Goal: Task Accomplishment & Management: Use online tool/utility

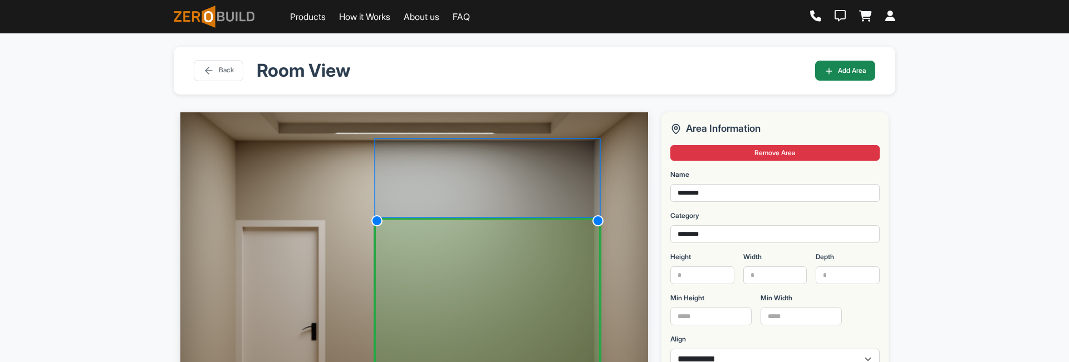
select select "*"
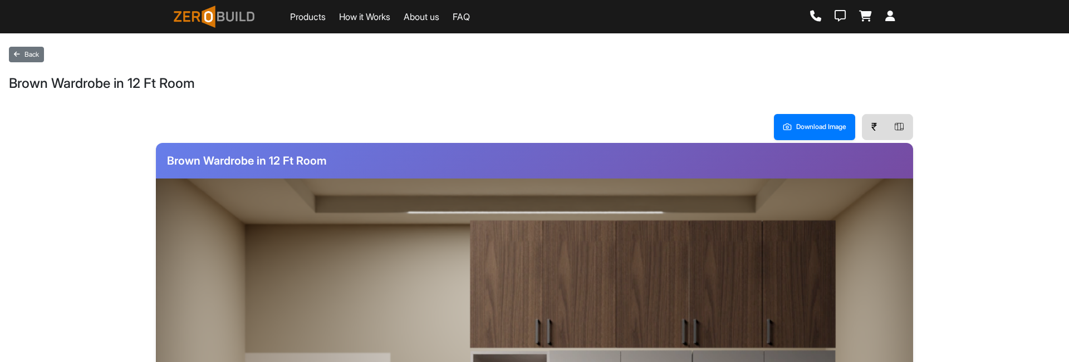
scroll to position [175, 0]
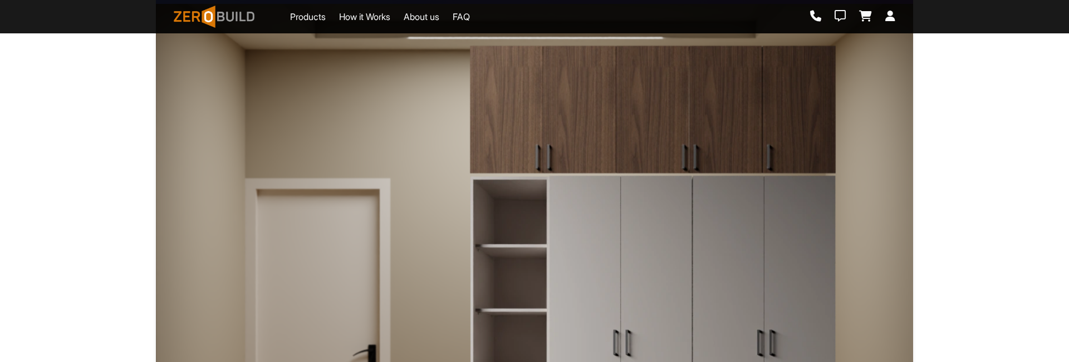
click at [704, 293] on img at bounding box center [652, 350] width 367 height 351
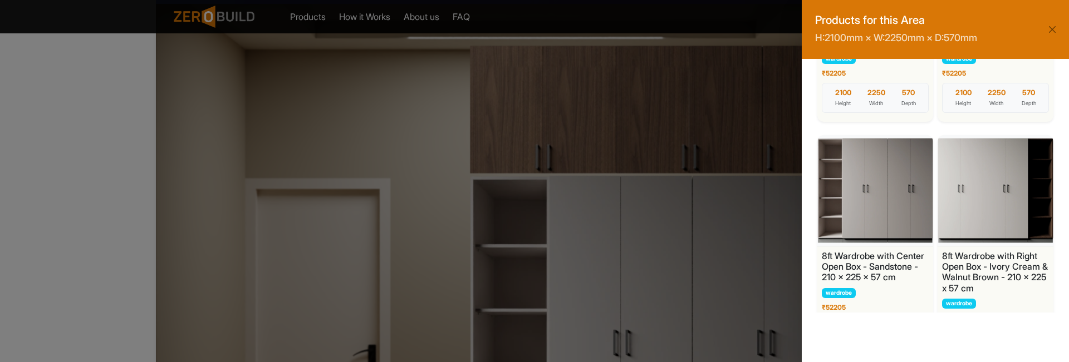
scroll to position [1017, 0]
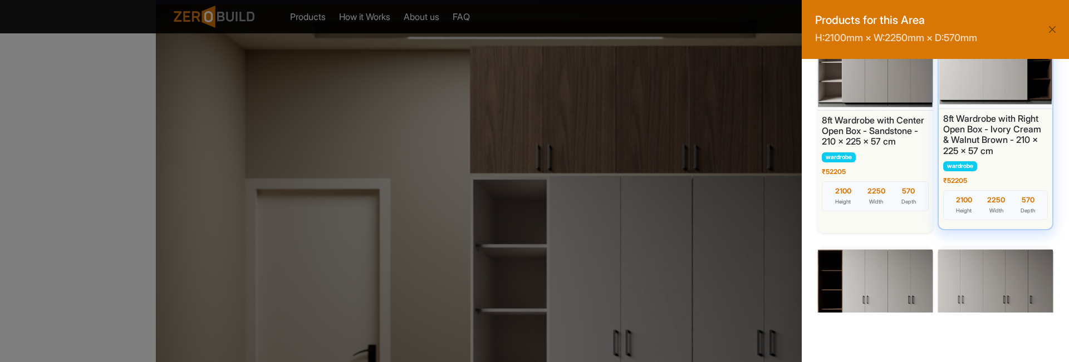
click at [999, 138] on h6 "8ft Wardrobe with Right Open Box - Ivory Cream & Walnut Brown - 210 x 225 x 57 …" at bounding box center [995, 135] width 105 height 43
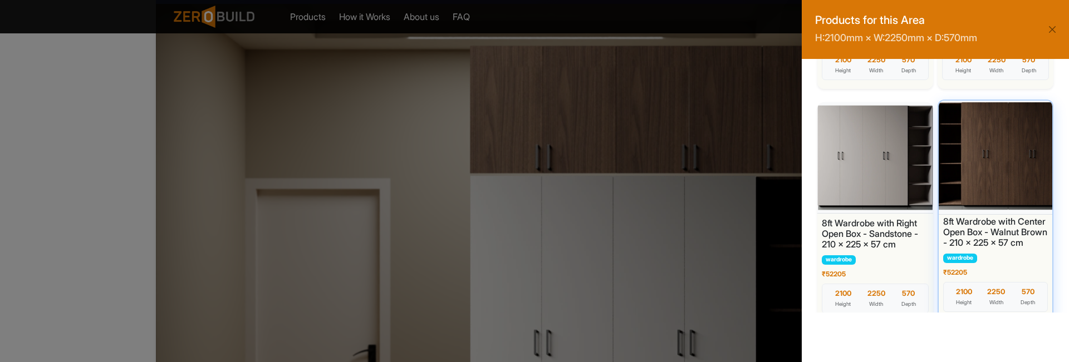
scroll to position [690, 0]
click at [996, 168] on div at bounding box center [995, 157] width 119 height 117
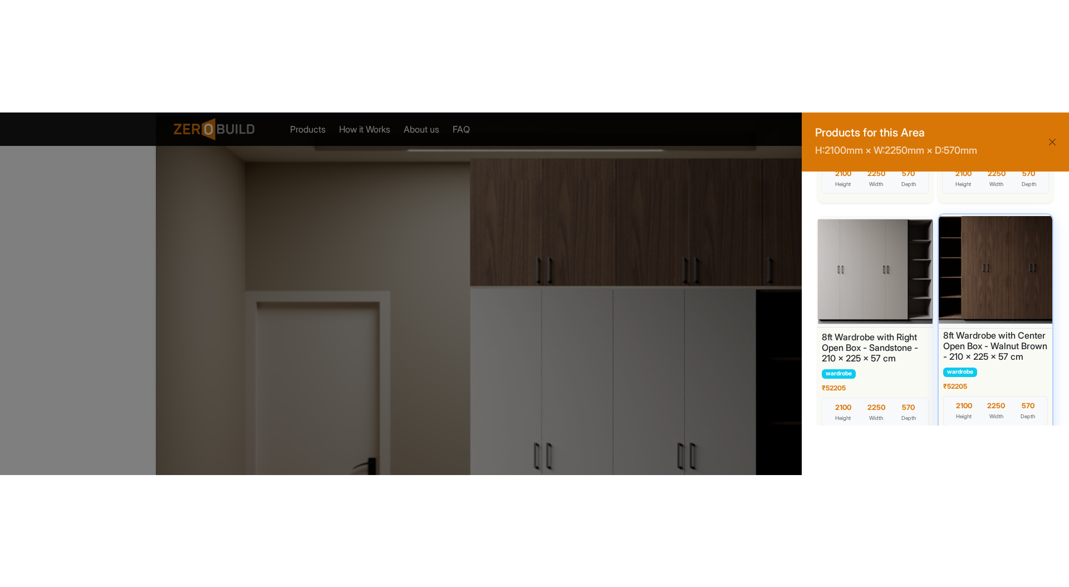
scroll to position [0, 0]
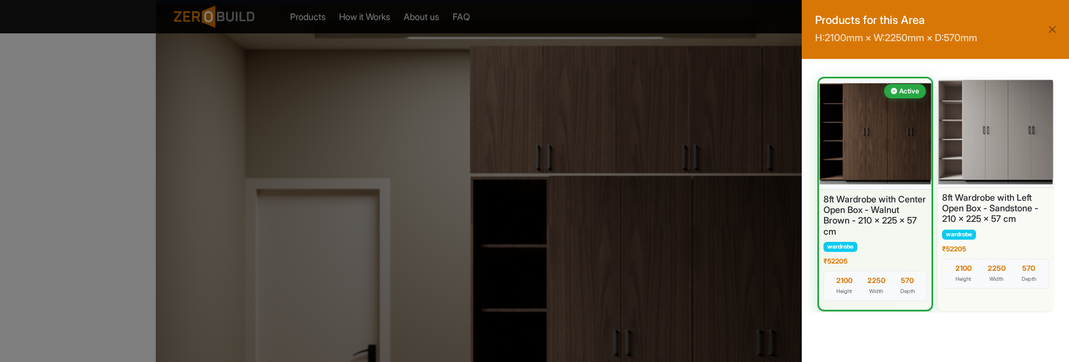
click at [966, 333] on div "Products for this Area H: 2100 mm × W: 2250 mm × D: 570 mm Active 8ft Wardrobe …" at bounding box center [935, 181] width 267 height 362
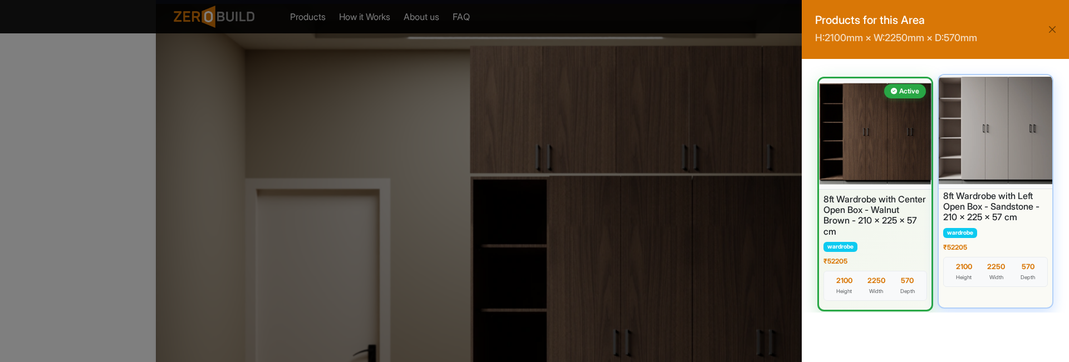
click at [1006, 127] on div at bounding box center [995, 130] width 119 height 117
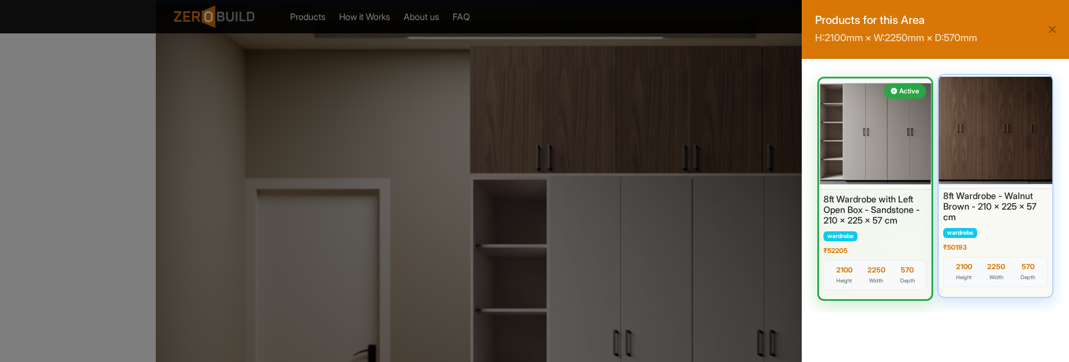
click at [996, 142] on div at bounding box center [995, 130] width 119 height 117
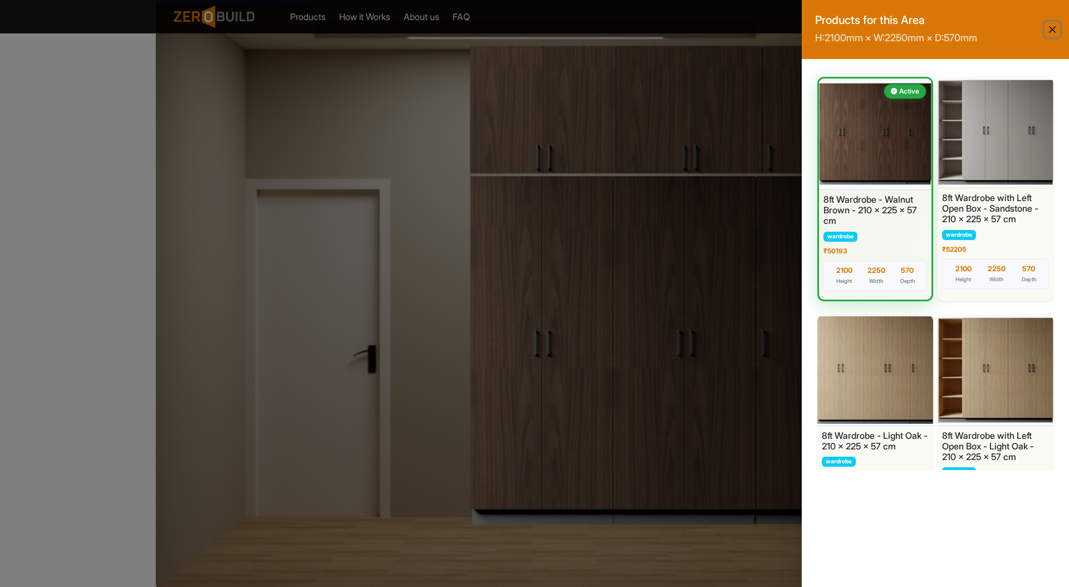
click at [1056, 30] on button "Close" at bounding box center [1052, 30] width 16 height 16
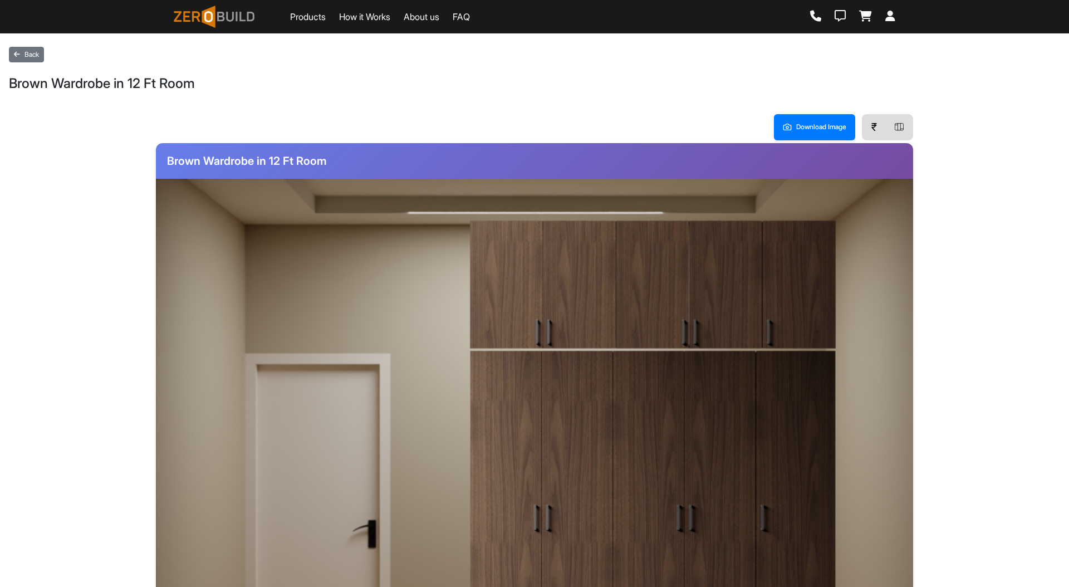
click at [891, 16] on icon at bounding box center [890, 16] width 10 height 11
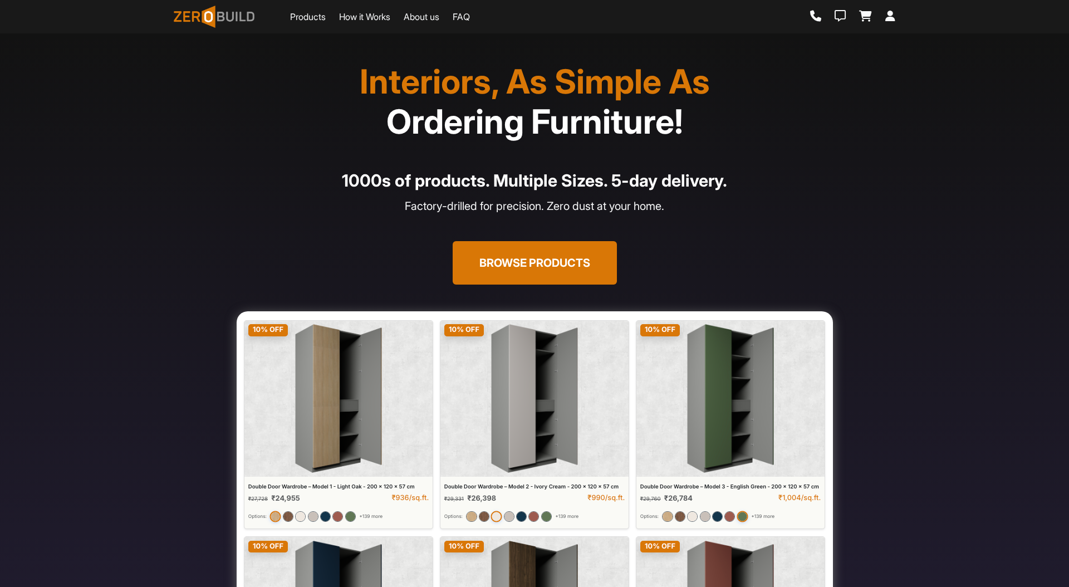
click at [159, 166] on section "Interiors, As Simple As Ordering Furniture! 1000s of products. Multiple Sizes. …" at bounding box center [534, 406] width 1069 height 746
click at [914, 190] on section "Interiors, As Simple As Ordering Furniture! 1000s of products. Multiple Sizes. …" at bounding box center [534, 406] width 1069 height 746
